Goal: Information Seeking & Learning: Find specific fact

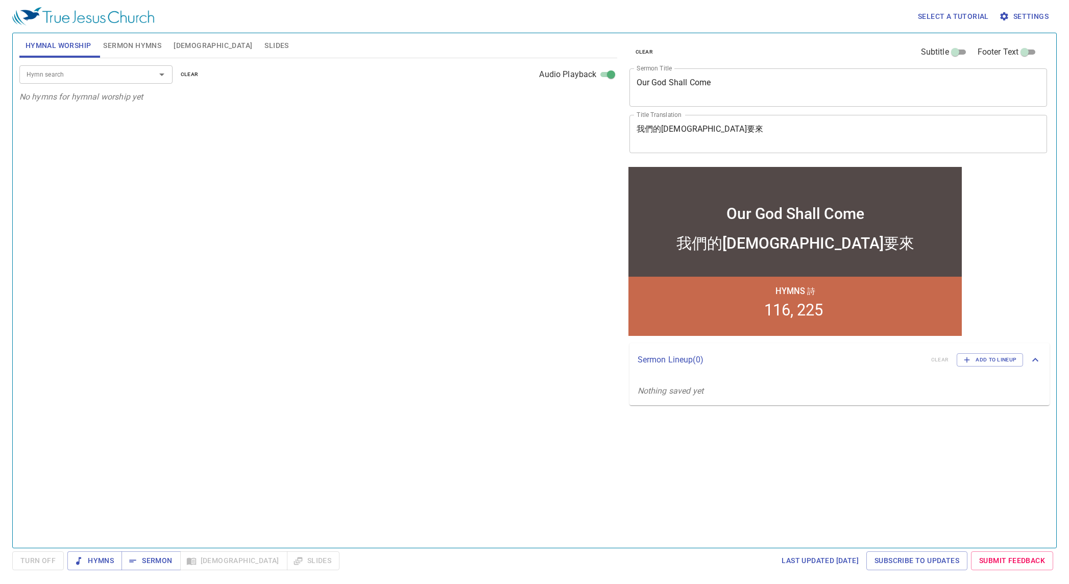
click at [192, 44] on span "[DEMOGRAPHIC_DATA]" at bounding box center [213, 45] width 79 height 13
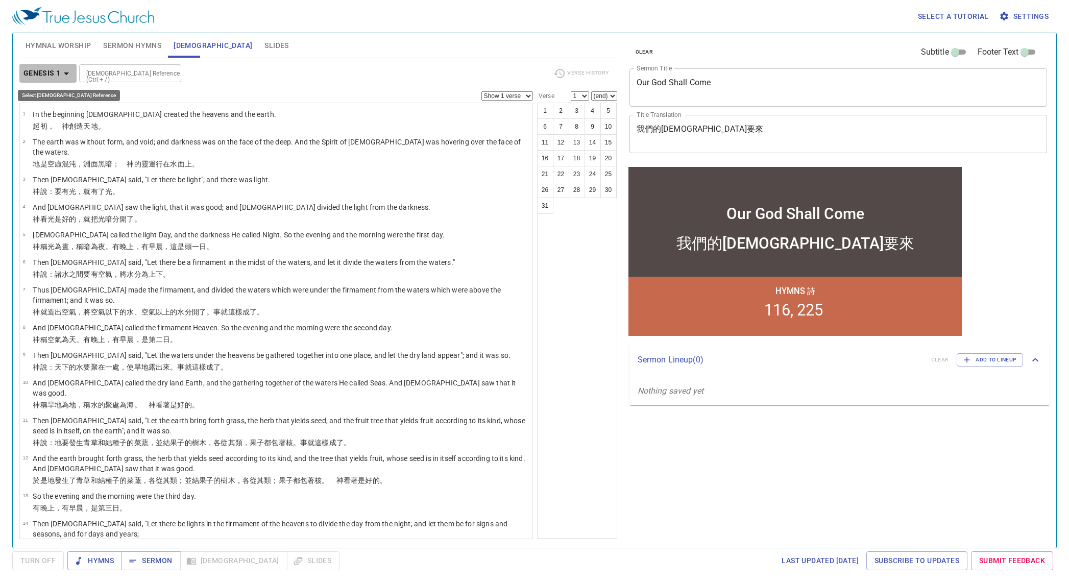
click at [61, 71] on icon "button" at bounding box center [66, 73] width 12 height 12
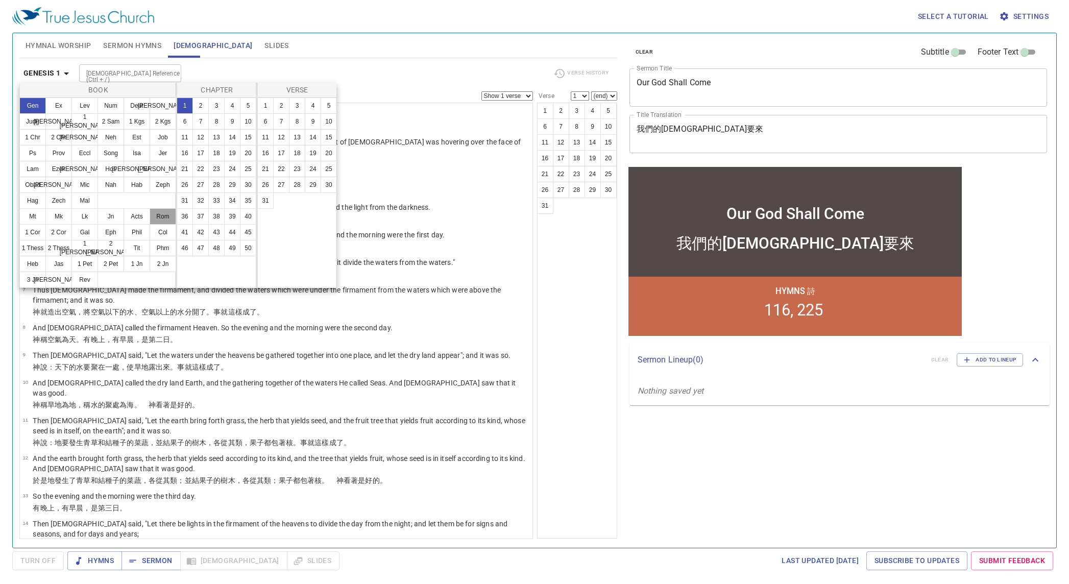
click at [156, 214] on button "Rom" at bounding box center [163, 216] width 27 height 16
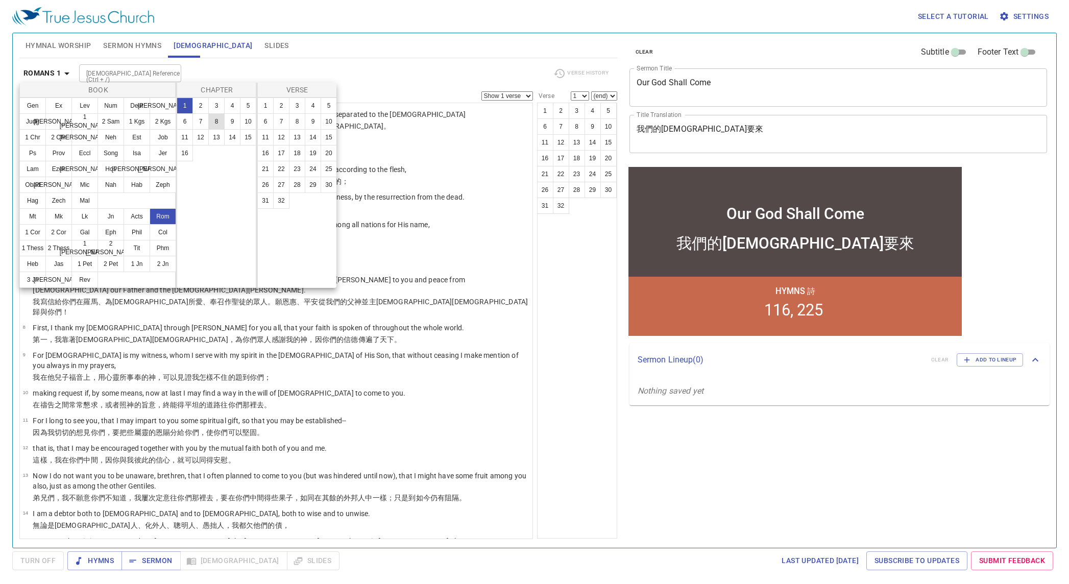
click at [224, 123] on button "8" at bounding box center [216, 121] width 16 height 16
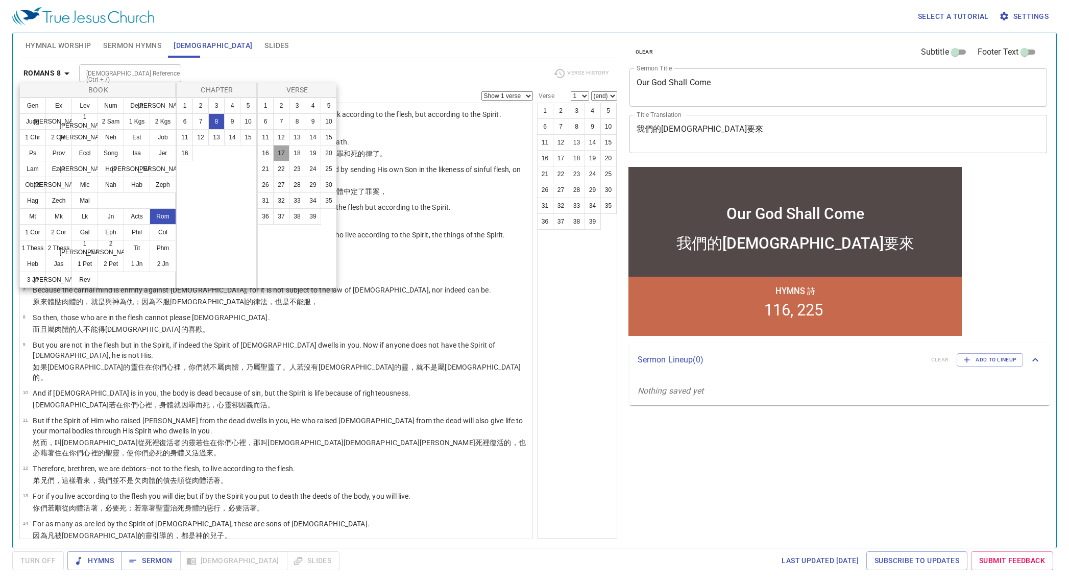
click at [281, 156] on button "17" at bounding box center [281, 153] width 16 height 16
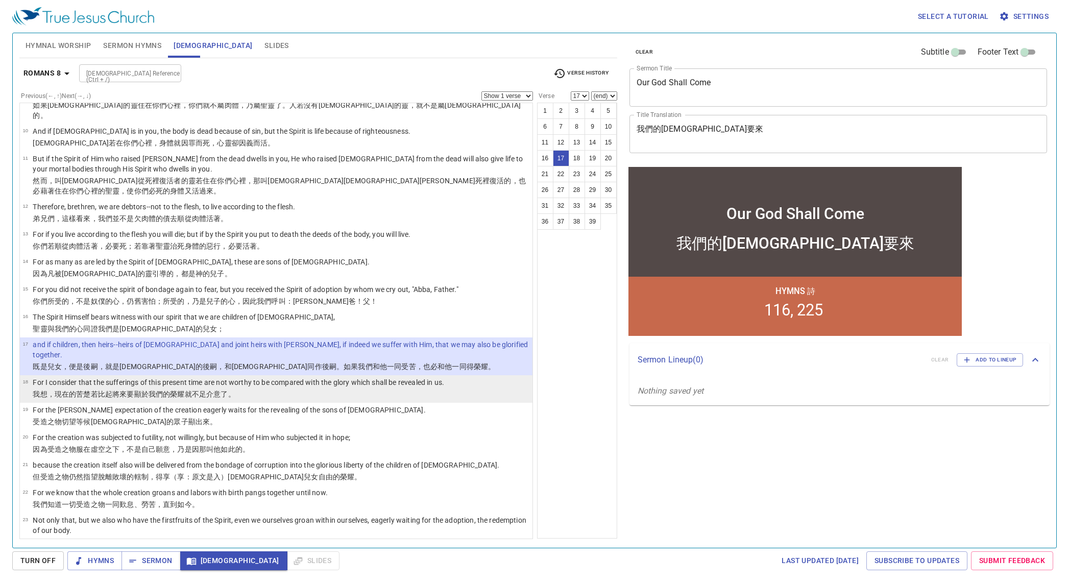
click at [280, 377] on p "For I consider that the sufferings of this present time are not worthy to be co…" at bounding box center [238, 382] width 411 height 10
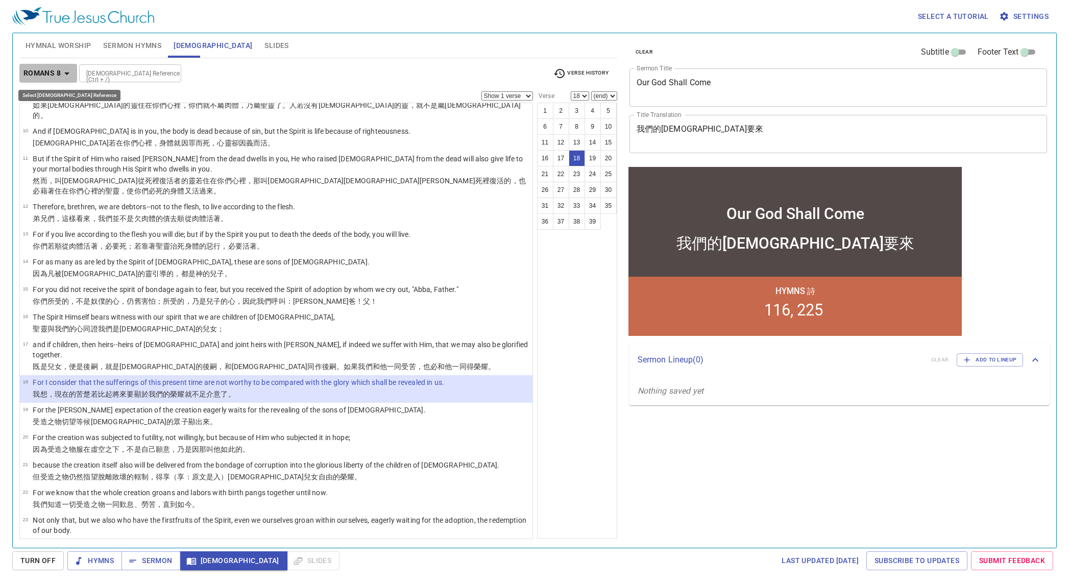
click at [49, 70] on b "Romans 8" at bounding box center [41, 73] width 37 height 13
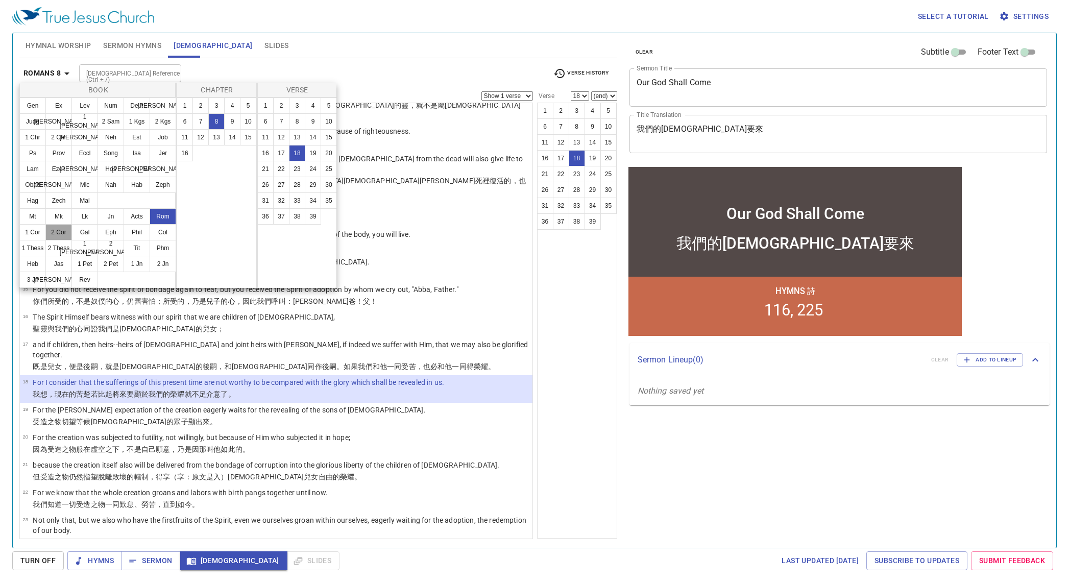
click at [56, 231] on button "2 Cor" at bounding box center [58, 232] width 27 height 16
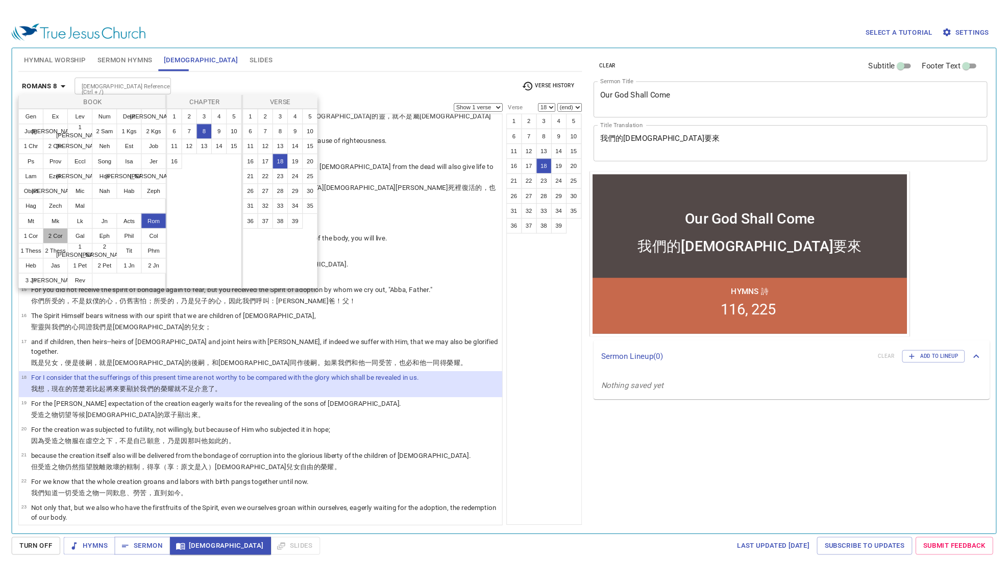
scroll to position [0, 0]
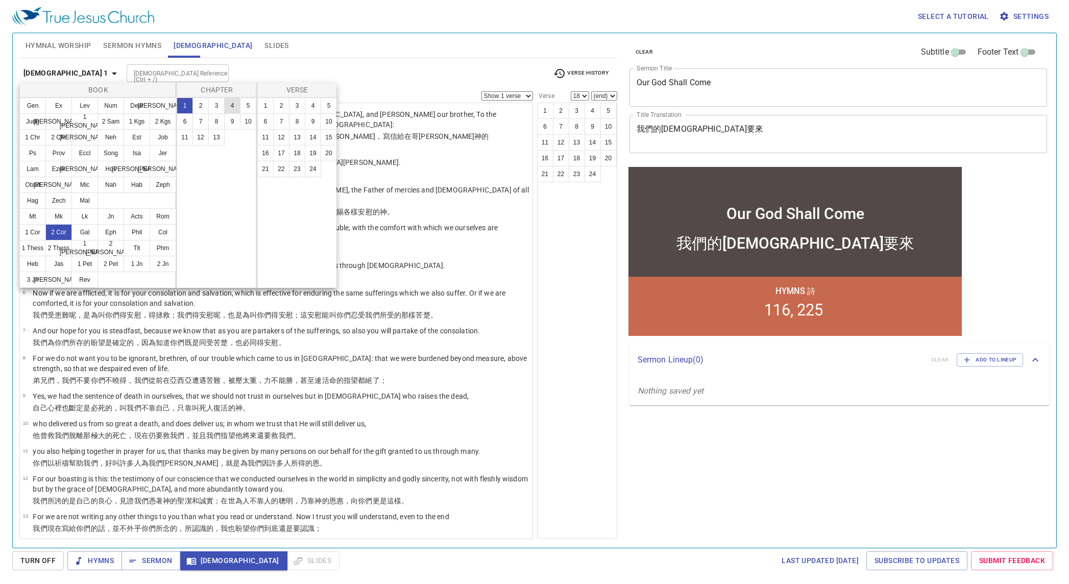
click at [234, 107] on button "4" at bounding box center [232, 106] width 16 height 16
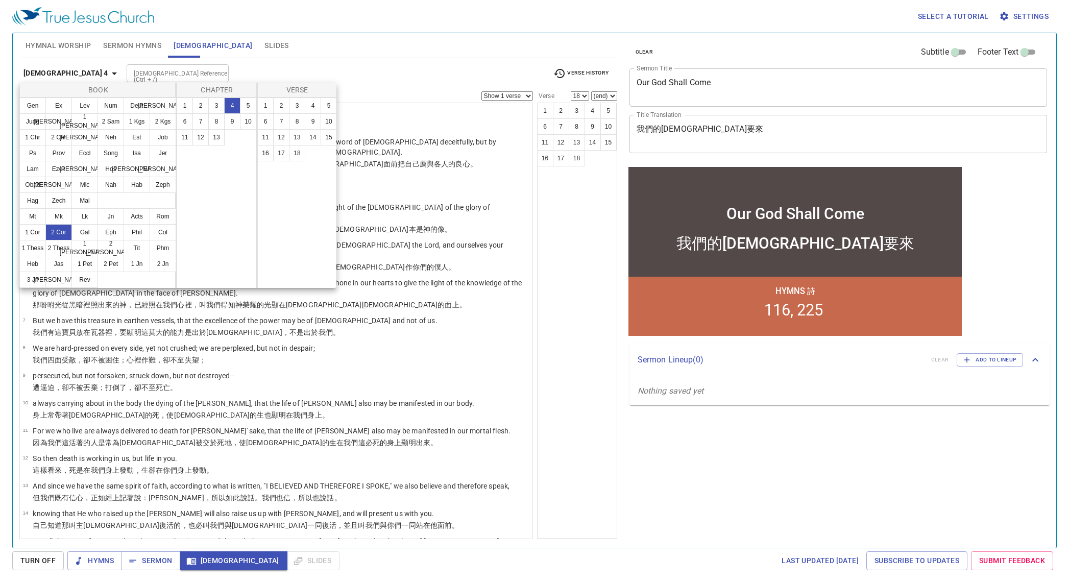
click at [84, 338] on div at bounding box center [534, 292] width 1069 height 584
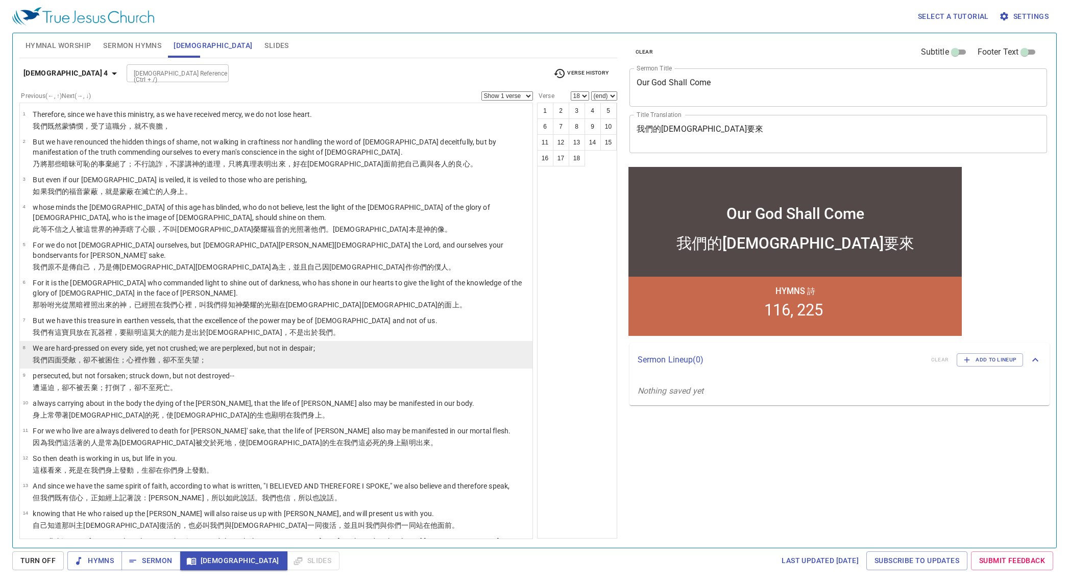
click at [82, 343] on p "We are hard-pressed on every side, yet not crushed; we are perplexed, but not i…" at bounding box center [174, 348] width 282 height 10
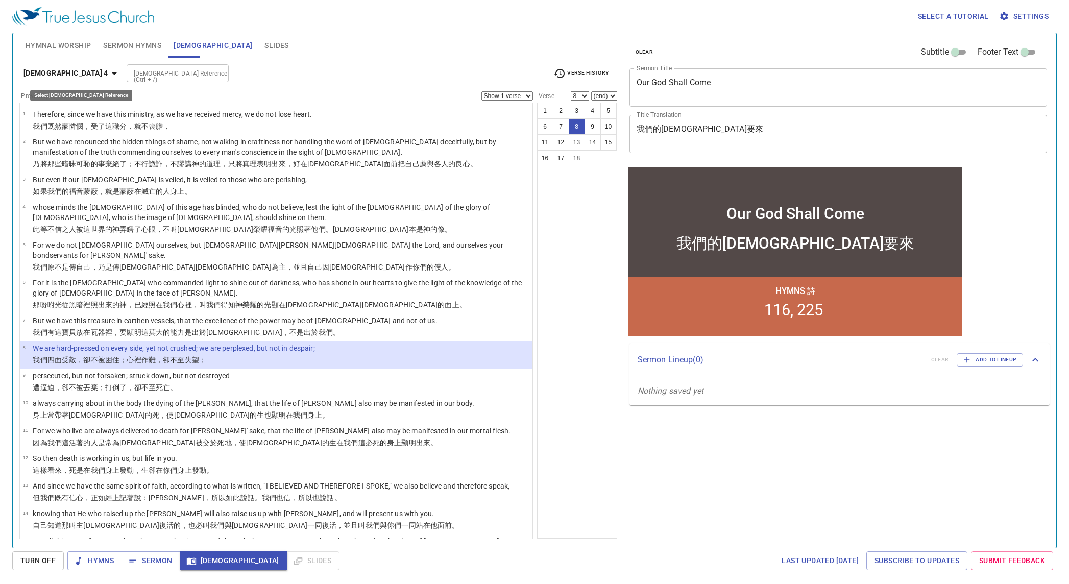
click at [71, 69] on b "[DEMOGRAPHIC_DATA] 4" at bounding box center [65, 73] width 85 height 13
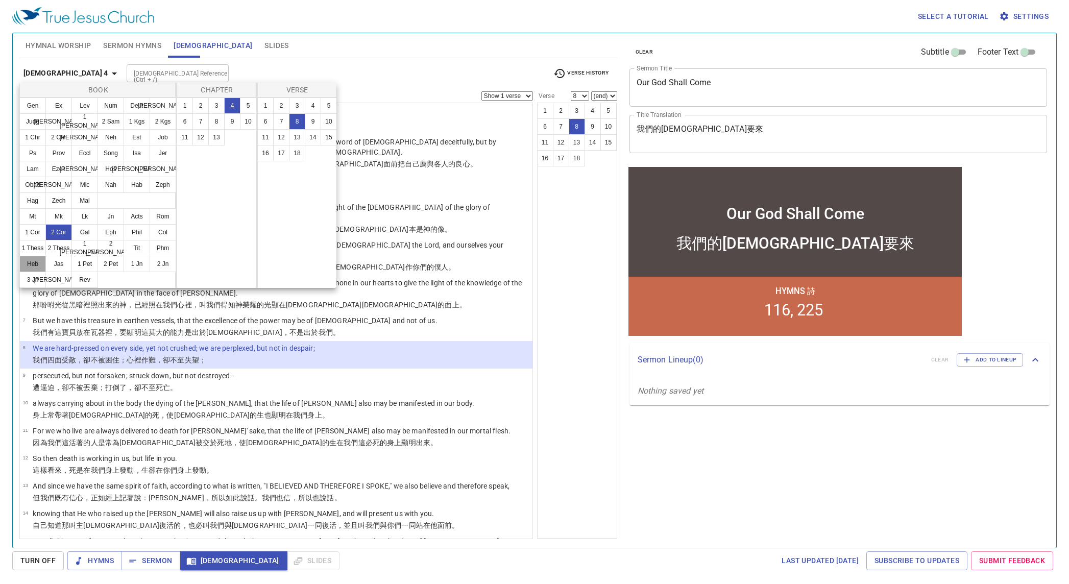
click at [33, 262] on button "Heb" at bounding box center [32, 264] width 27 height 16
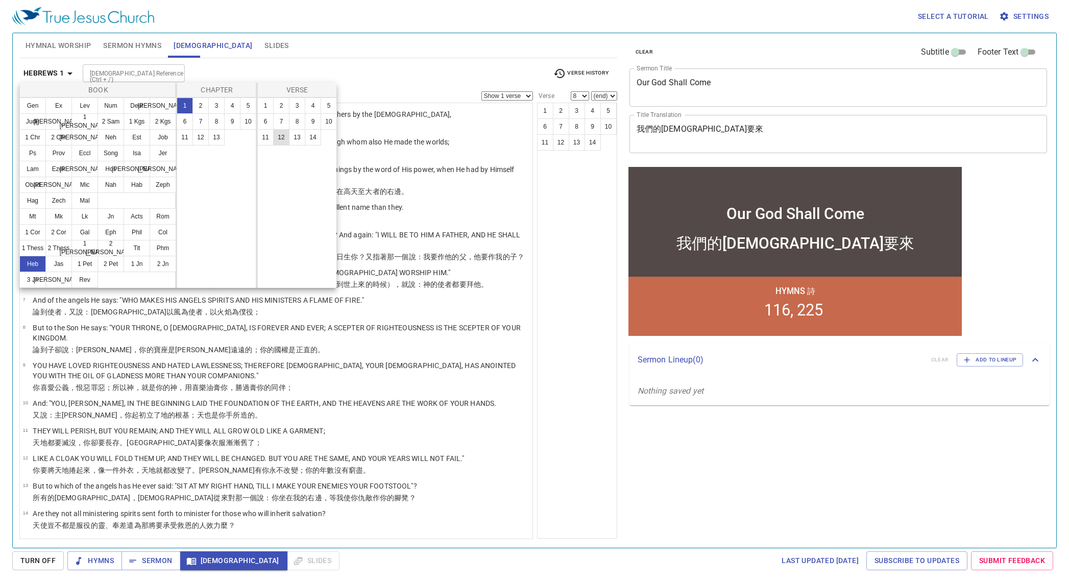
click at [280, 137] on button "12" at bounding box center [281, 137] width 16 height 16
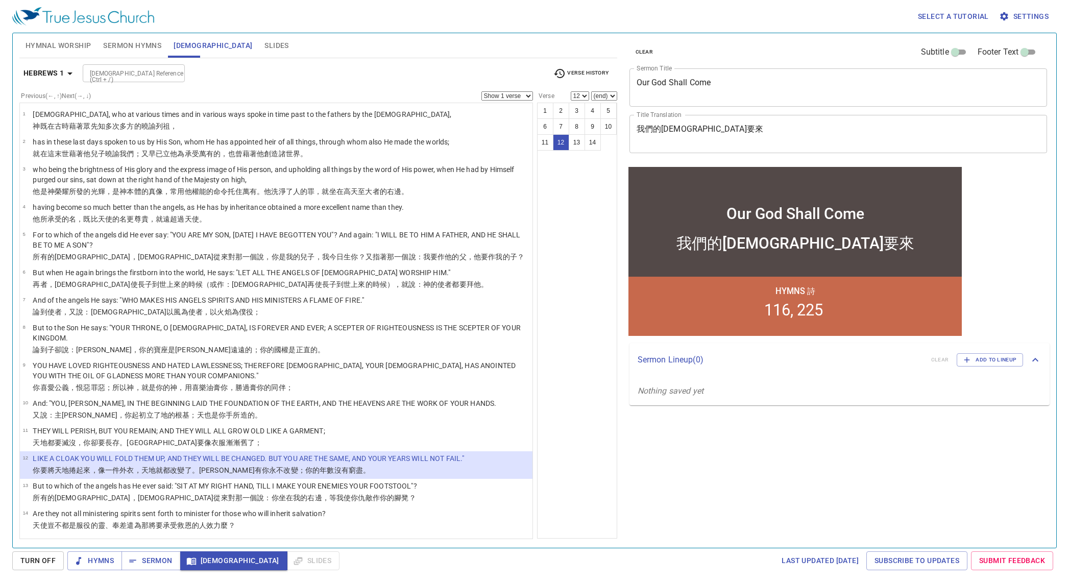
click at [61, 66] on button "Hebrews 1" at bounding box center [49, 73] width 61 height 19
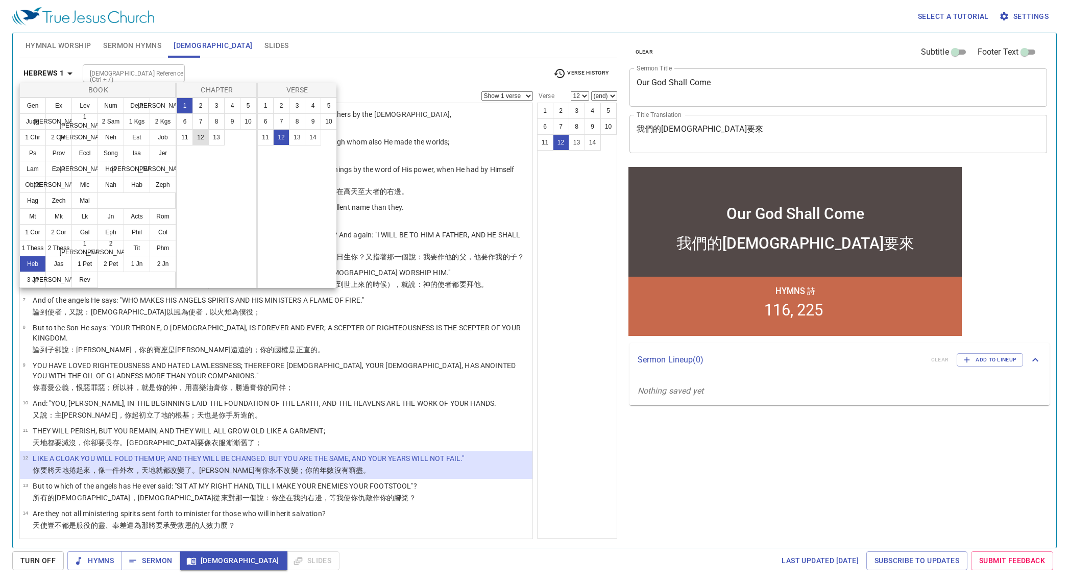
click at [205, 140] on button "12" at bounding box center [200, 137] width 16 height 16
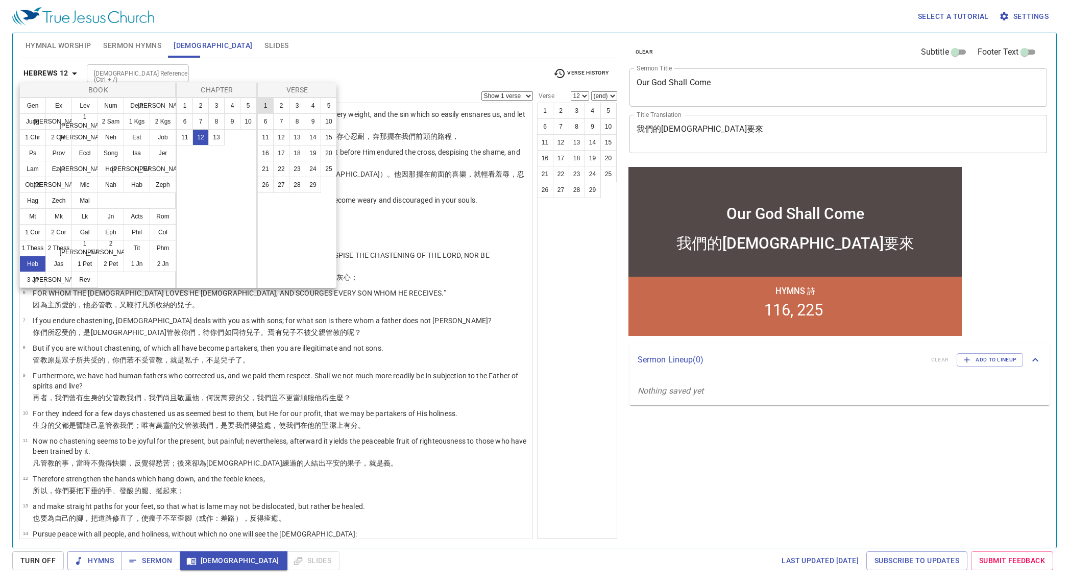
click at [271, 107] on button "1" at bounding box center [265, 106] width 16 height 16
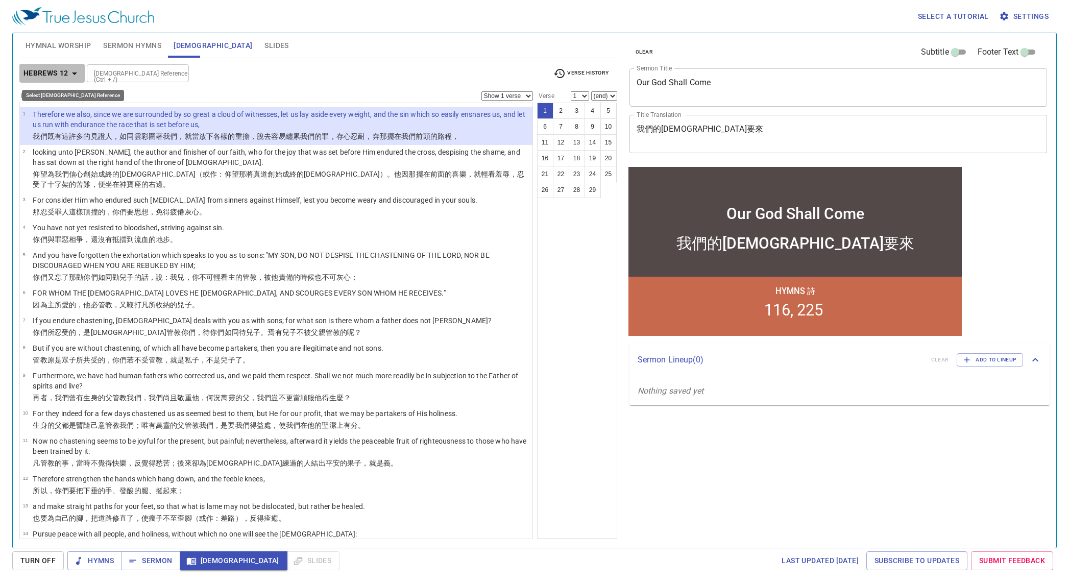
click at [67, 67] on b "Hebrews 12" at bounding box center [45, 73] width 45 height 13
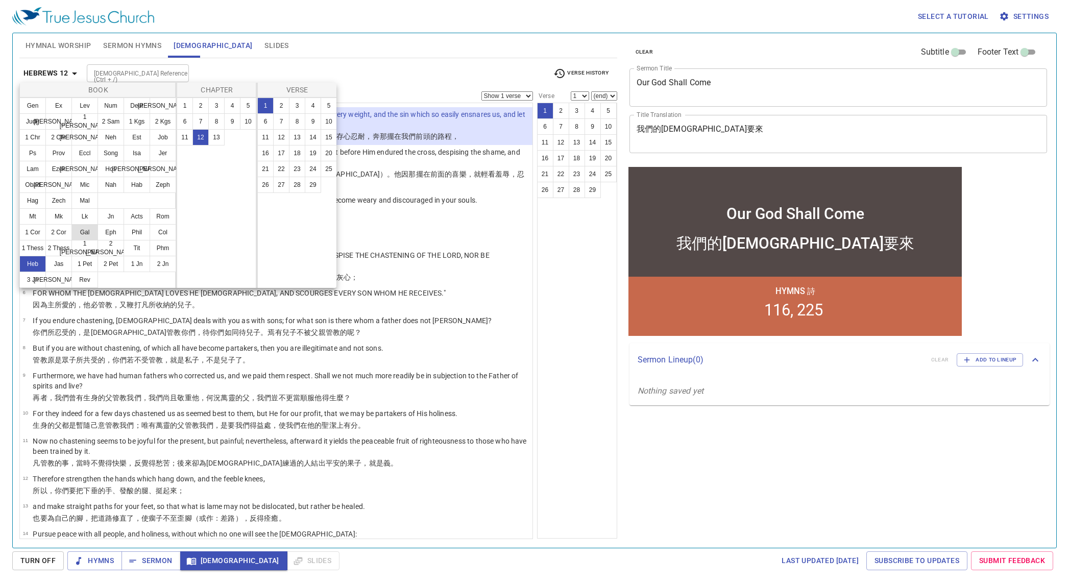
click at [88, 231] on button "Gal" at bounding box center [84, 232] width 27 height 16
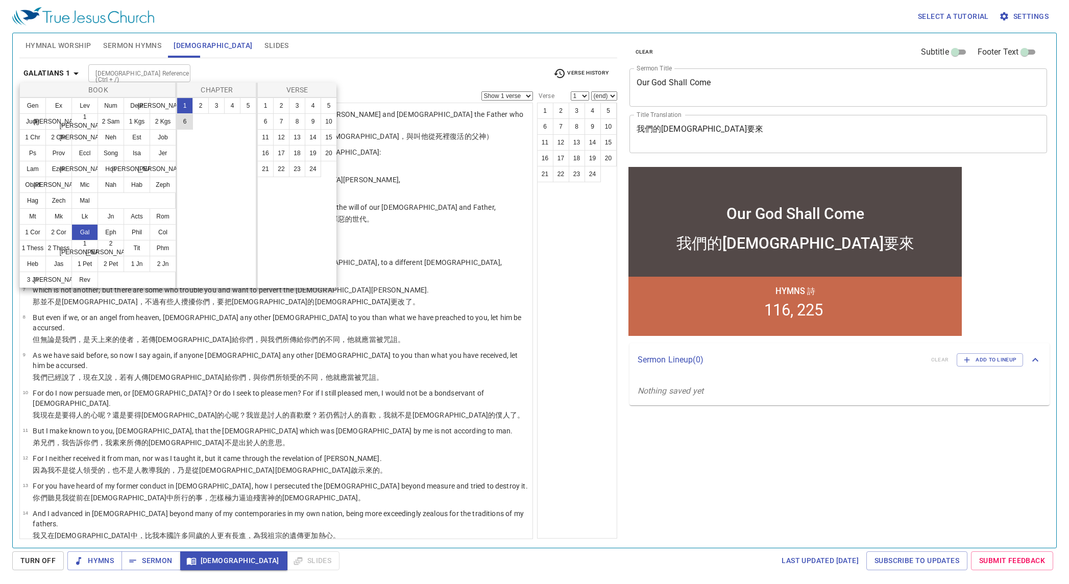
click at [181, 122] on button "6" at bounding box center [185, 121] width 16 height 16
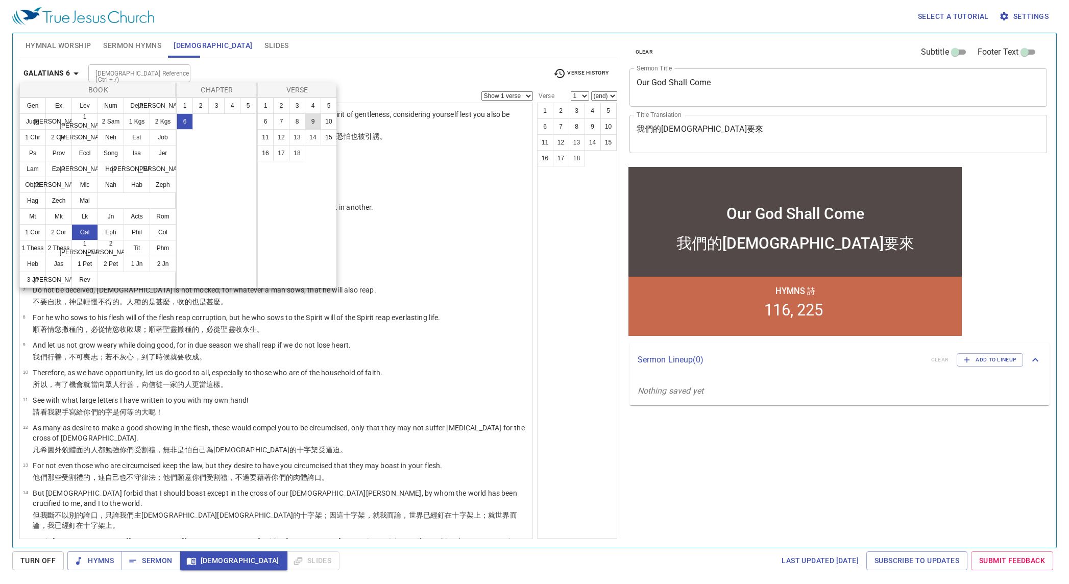
click at [312, 120] on button "9" at bounding box center [313, 121] width 16 height 16
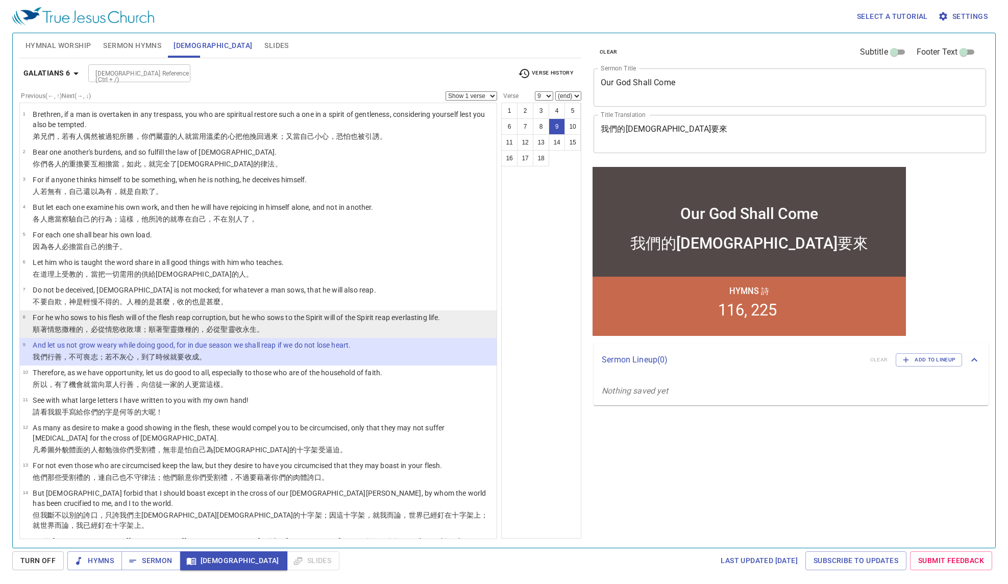
click at [282, 327] on p "順著 情慾 撒種 的，必從 情慾 收 敗壞 ；順著 [DEMOGRAPHIC_DATA]種 的，必從 聖靈 收 永 生 。" at bounding box center [236, 329] width 407 height 10
select select "8"
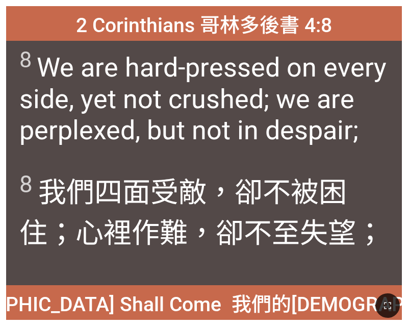
click at [180, 140] on span "8 We are hard-pressed on every side, yet not crushed; we are perplexed, but not…" at bounding box center [204, 96] width 370 height 99
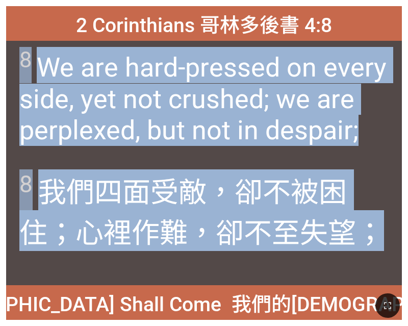
drag, startPoint x: 19, startPoint y: 56, endPoint x: 375, endPoint y: 233, distance: 397.3
click at [375, 233] on div "2 Corinthians 哥林多後書 4:8 2 Corinthians 哥林多後書 4:8 8 We are hard-pressed on every …" at bounding box center [204, 163] width 396 height 314
copy div "8 We are hard-pressed on every side, yet not crushed; we are perplexed, but not…"
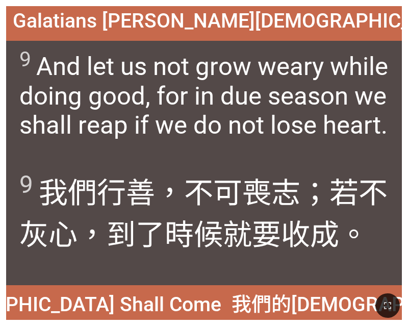
click at [254, 173] on span "9 我們行 善 ，不可 喪志 ；若不 灰心 ，到了時候 就要收成 。" at bounding box center [204, 212] width 370 height 84
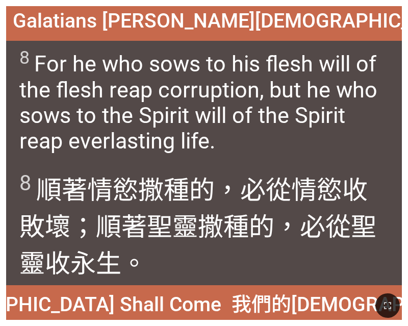
click at [341, 64] on span "8 For he who sows to his flesh will of the flesh reap corruption, but he who so…" at bounding box center [204, 100] width 370 height 106
drag, startPoint x: 249, startPoint y: 206, endPoint x: 302, endPoint y: 143, distance: 81.9
click at [249, 206] on span "8 順著 情慾 撒種 的，必從 情慾 收 敗壞 ；順著 [DEMOGRAPHIC_DATA]種 的，必從 聖靈 收 永 生 。" at bounding box center [204, 225] width 370 height 110
